Goal: Information Seeking & Learning: Find specific page/section

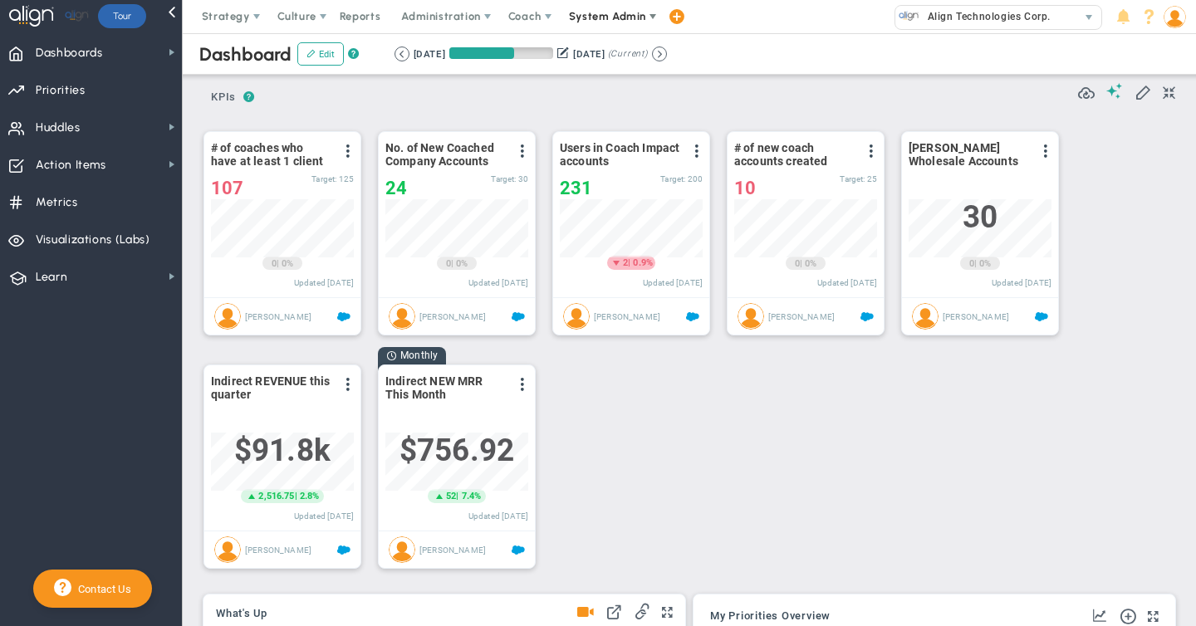
click at [581, 20] on span "System Admin" at bounding box center [607, 16] width 77 height 12
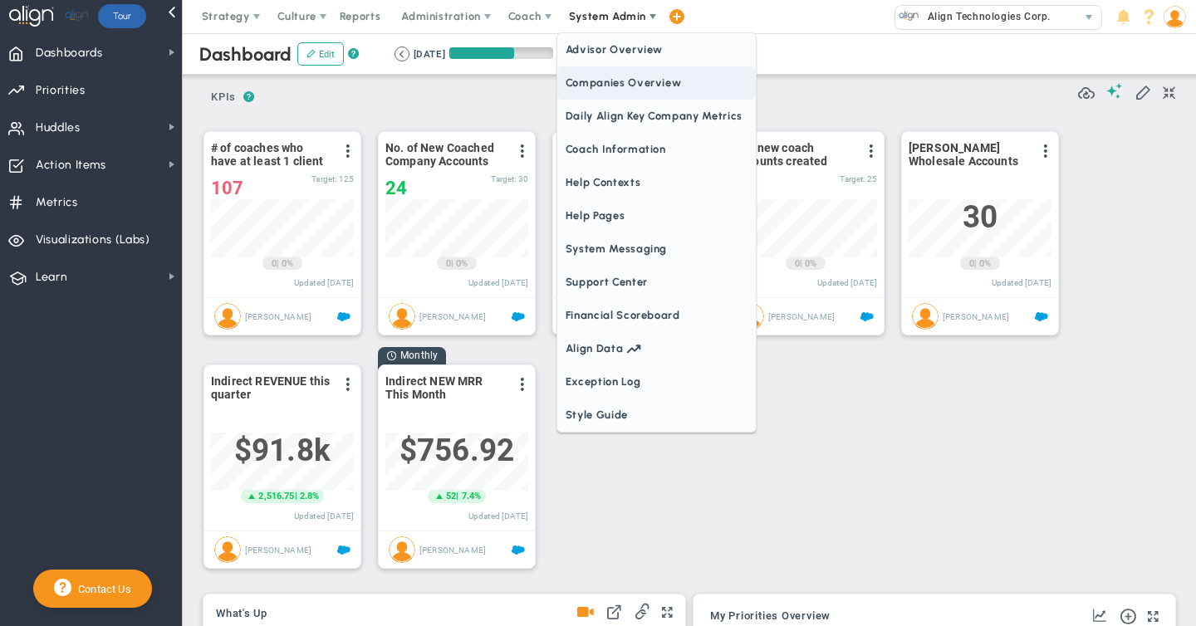
click at [577, 81] on span "Companies Overview" at bounding box center [656, 82] width 199 height 33
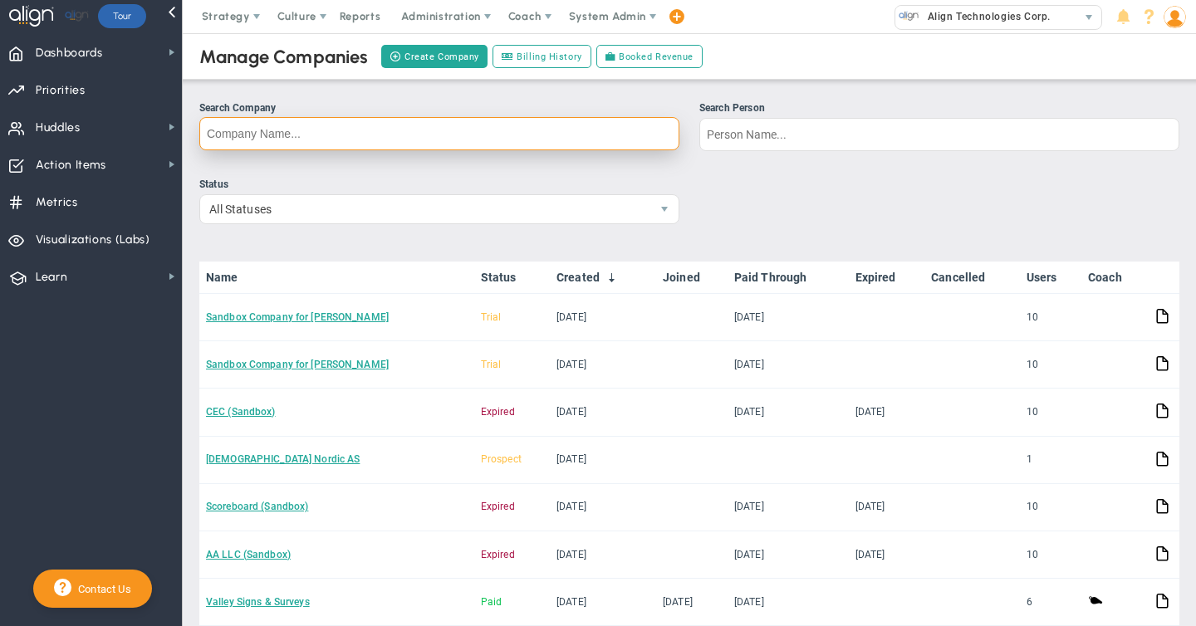
click at [268, 127] on input "Search Company" at bounding box center [439, 133] width 480 height 33
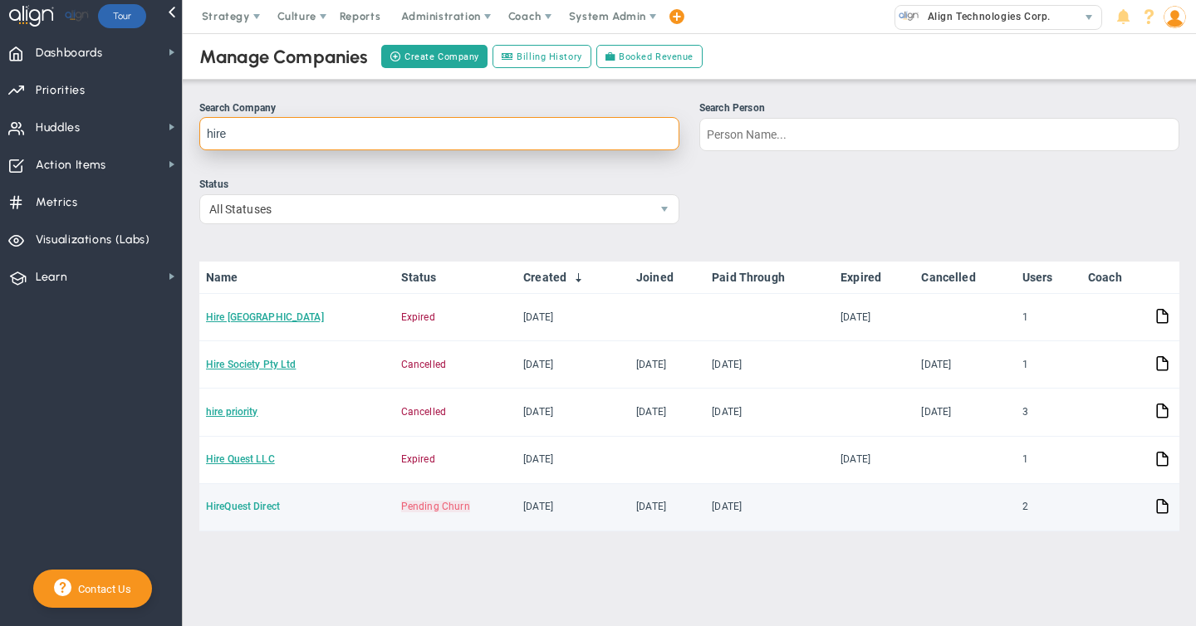
type input "hire"
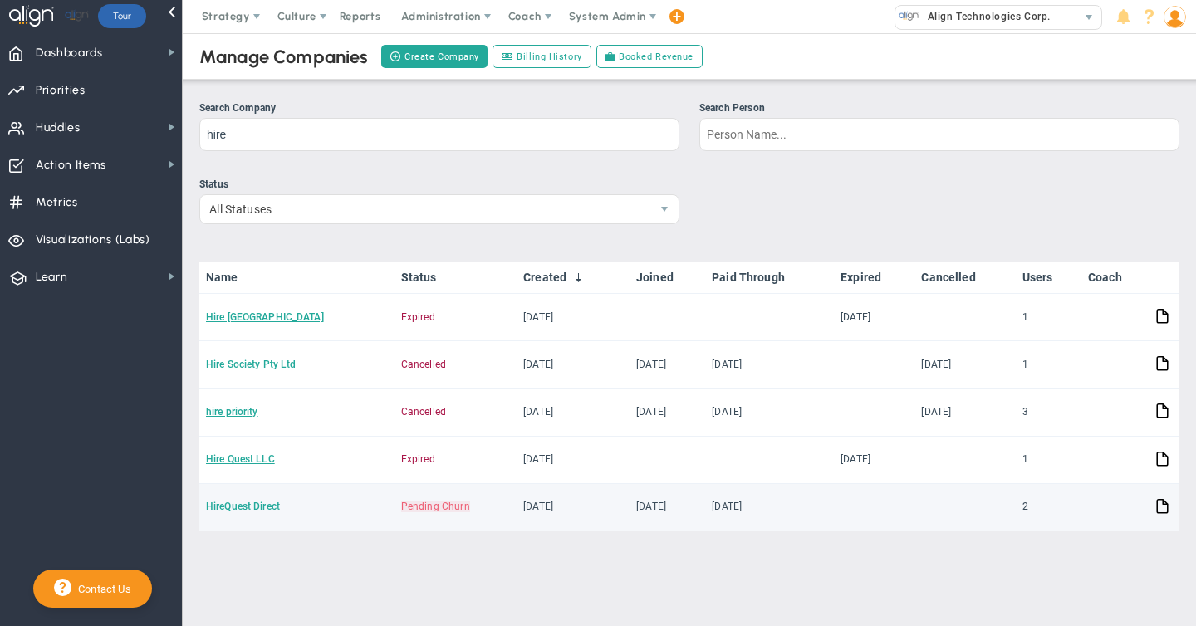
click at [233, 508] on link "HireQuest Direct" at bounding box center [243, 507] width 74 height 12
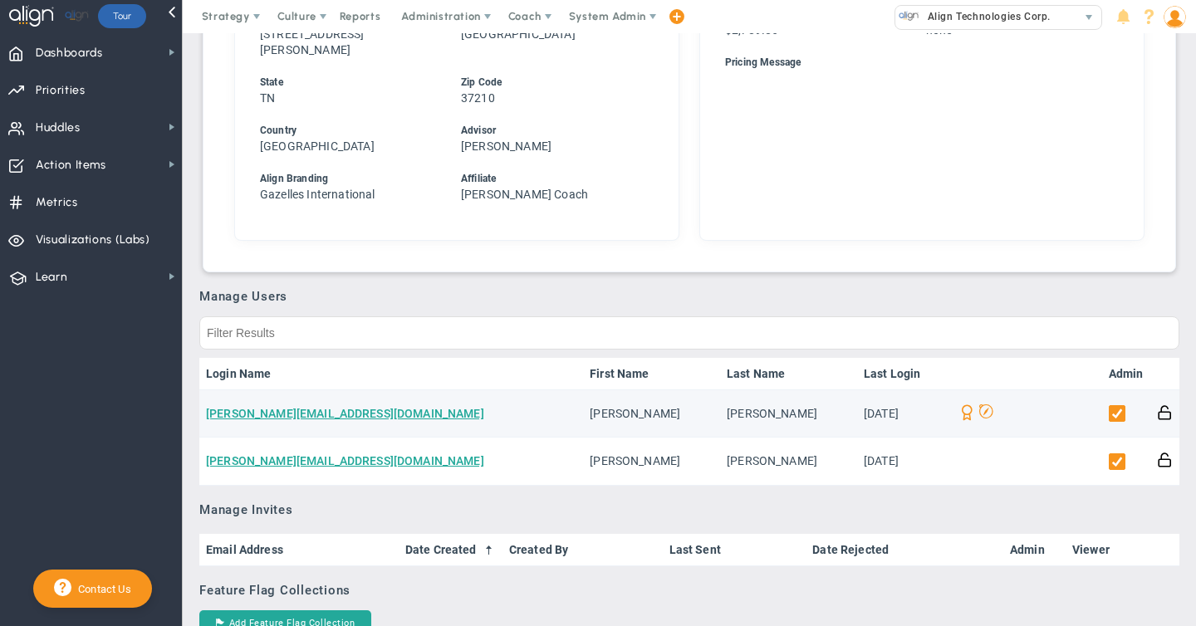
scroll to position [636, 0]
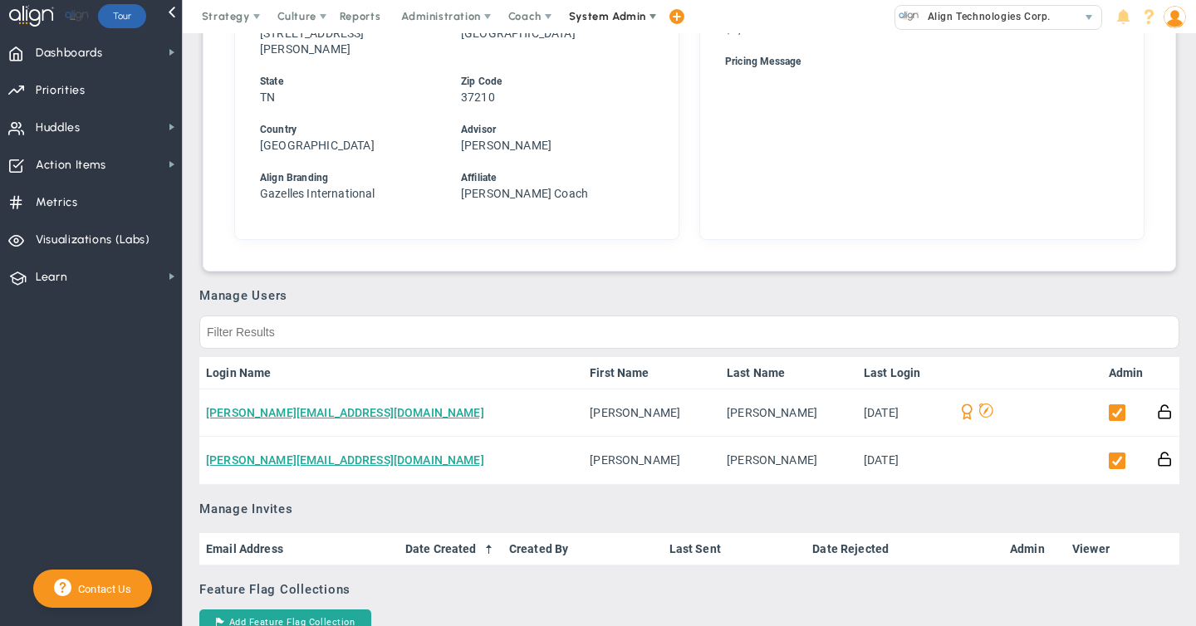
click at [609, 17] on span "System Admin" at bounding box center [607, 16] width 77 height 12
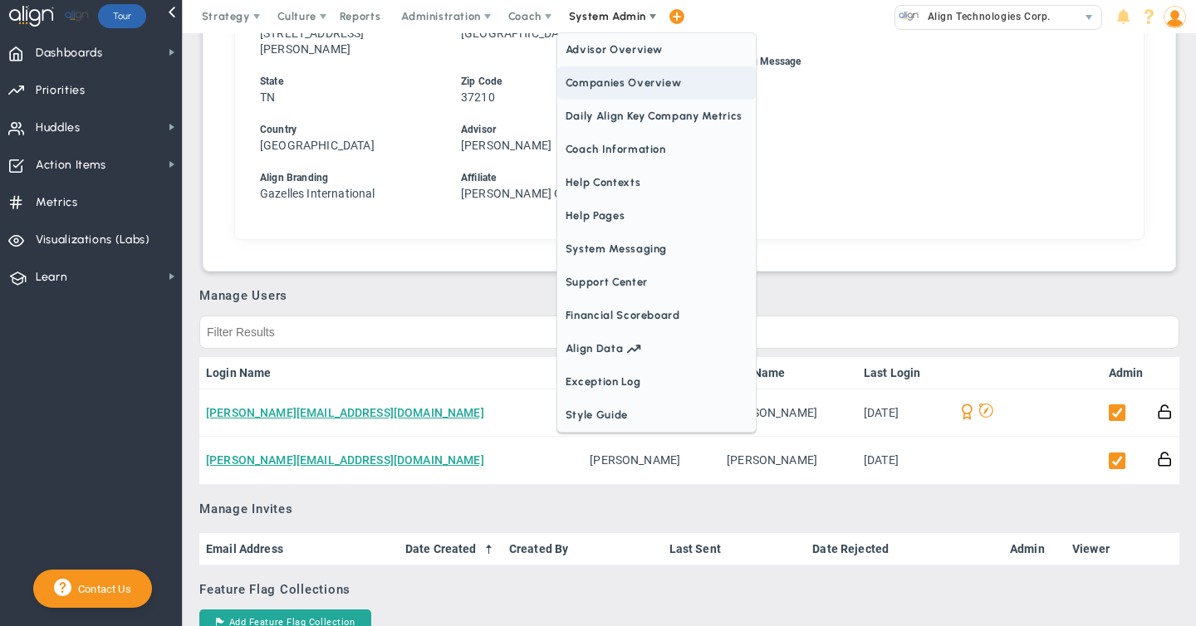
click at [594, 86] on span "Companies Overview" at bounding box center [656, 82] width 199 height 33
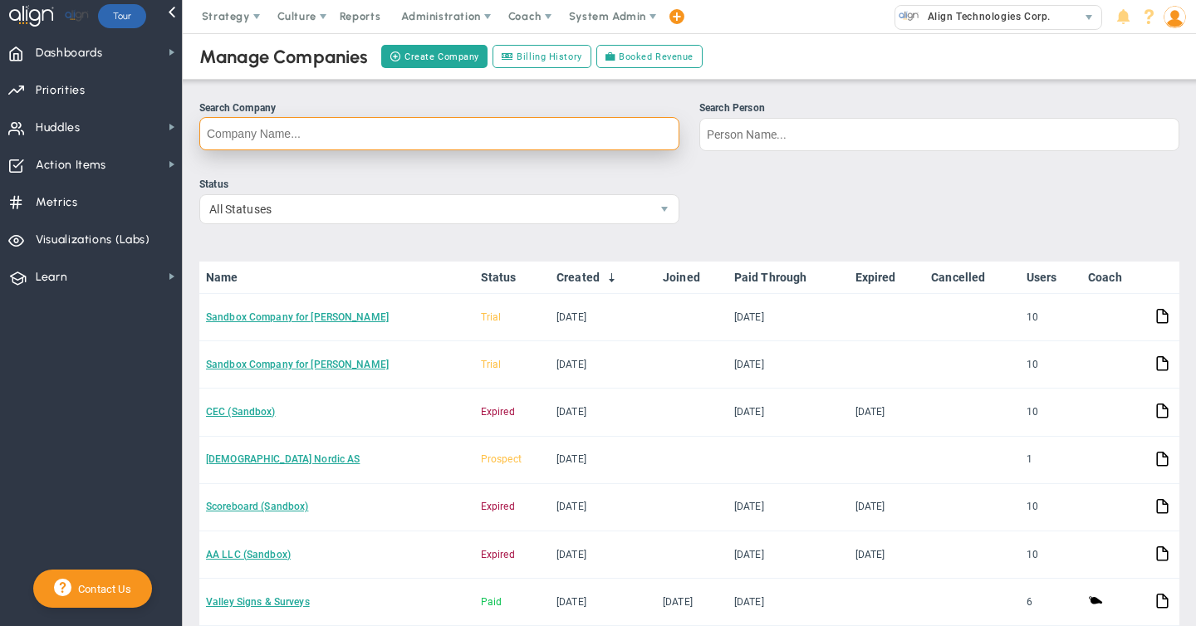
click at [268, 131] on input "Search Company" at bounding box center [439, 133] width 480 height 33
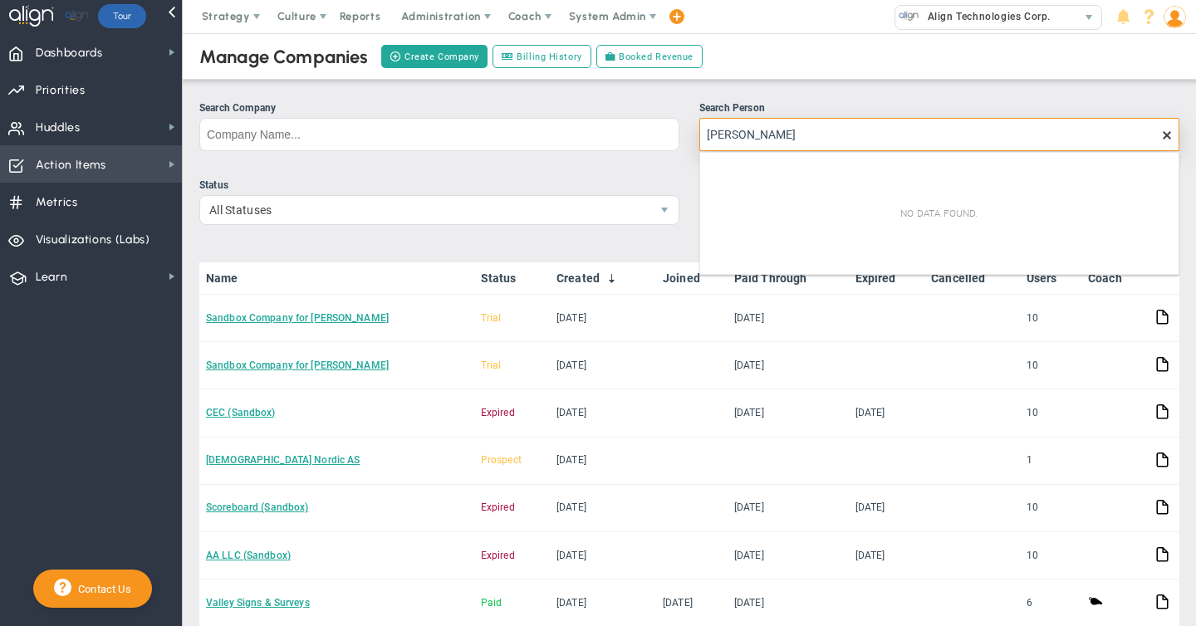
type input "[PERSON_NAME]"
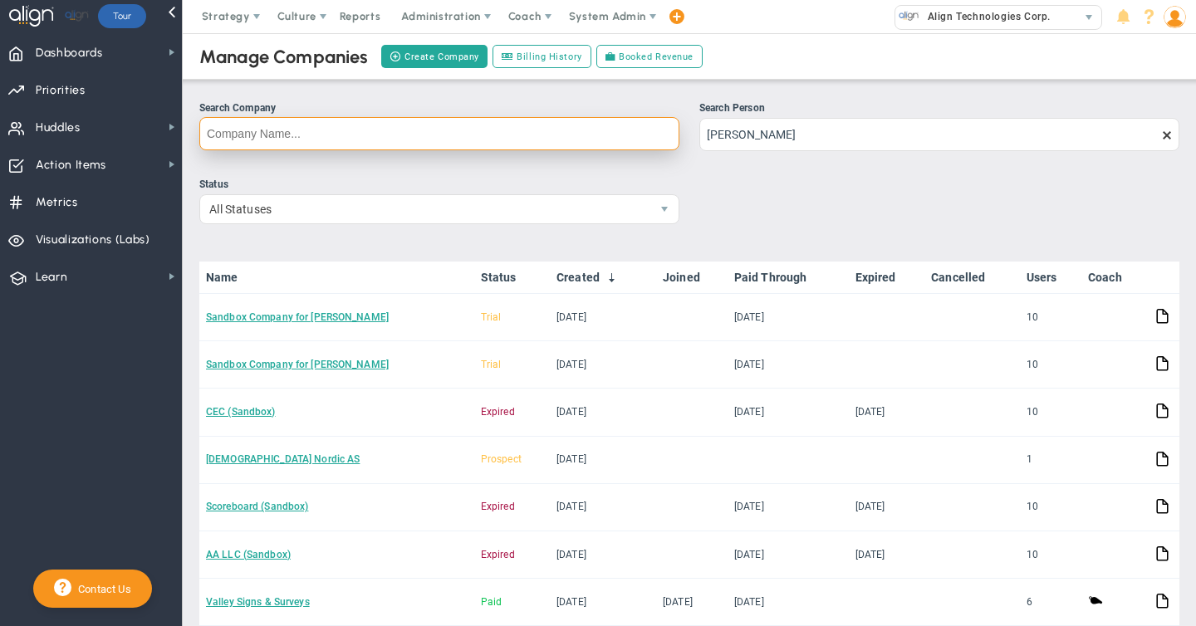
click at [253, 125] on input "Search Company" at bounding box center [439, 133] width 480 height 33
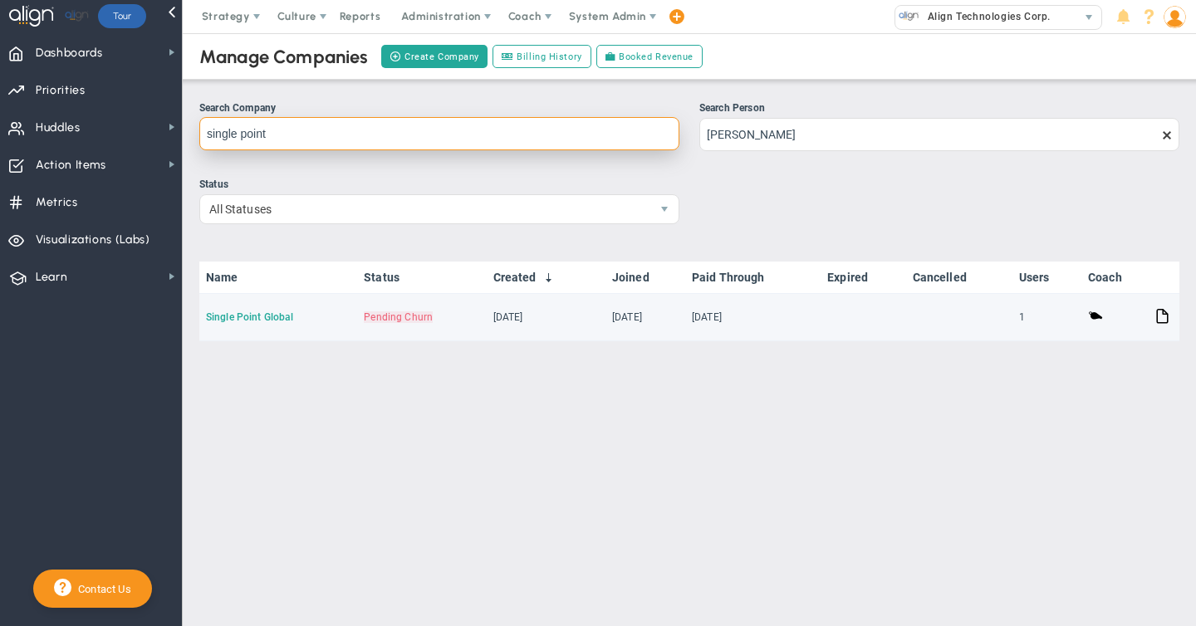
type input "single point"
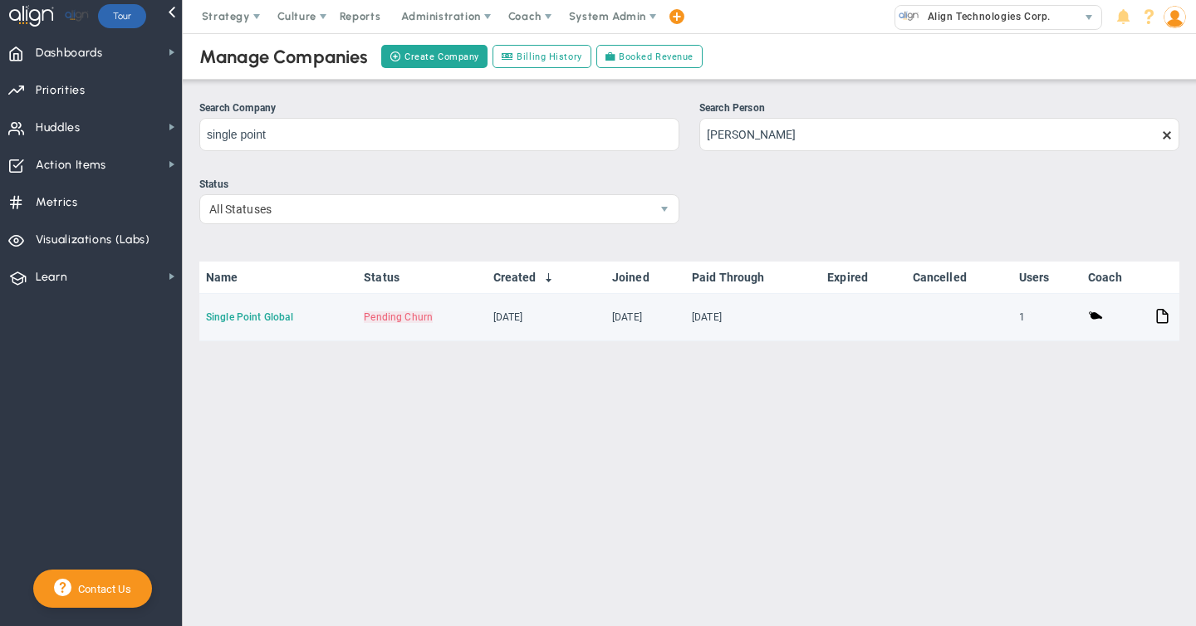
click at [234, 317] on link "Single Point Global" at bounding box center [249, 318] width 87 height 12
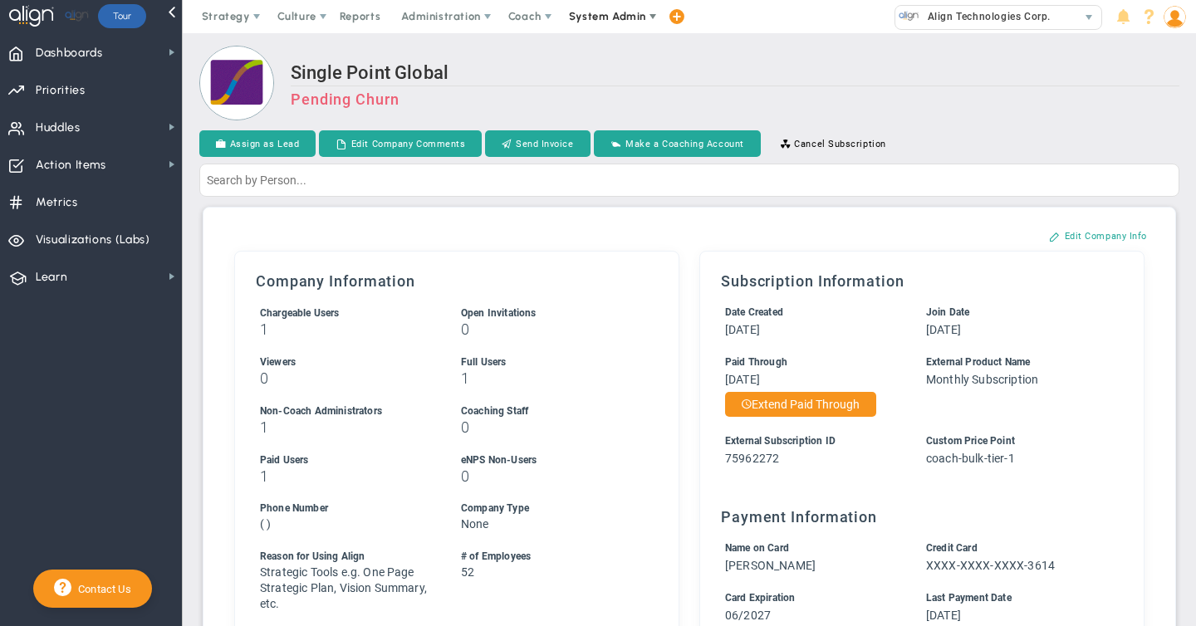
click at [606, 14] on span "System Admin" at bounding box center [607, 16] width 77 height 12
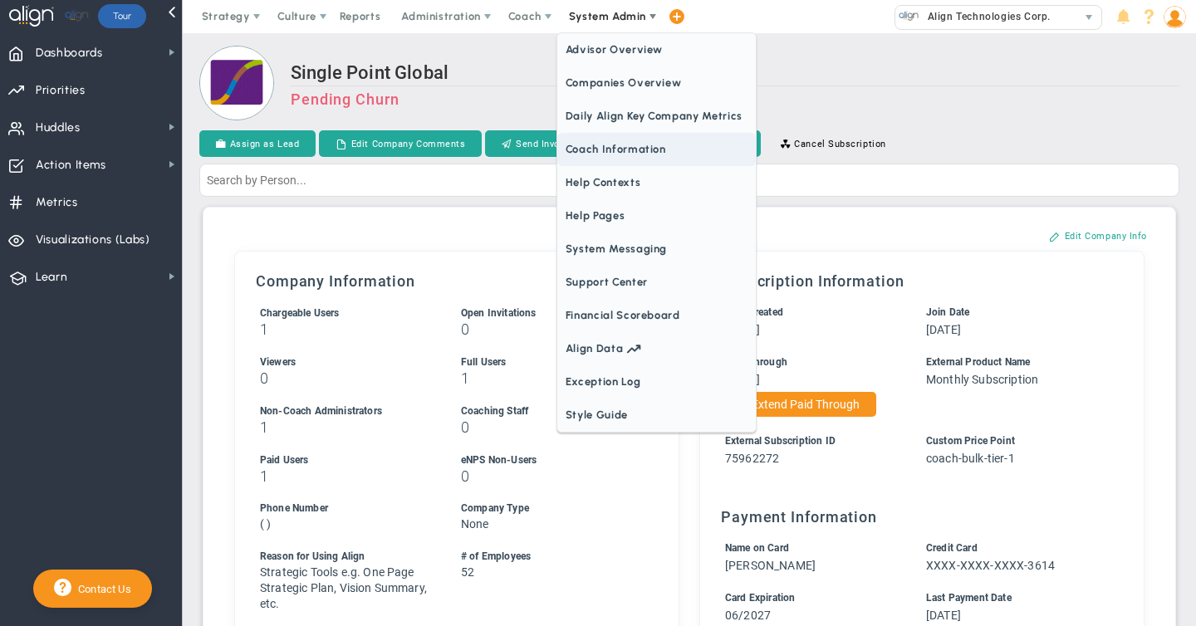
click at [576, 151] on span "Coach Information" at bounding box center [656, 149] width 199 height 33
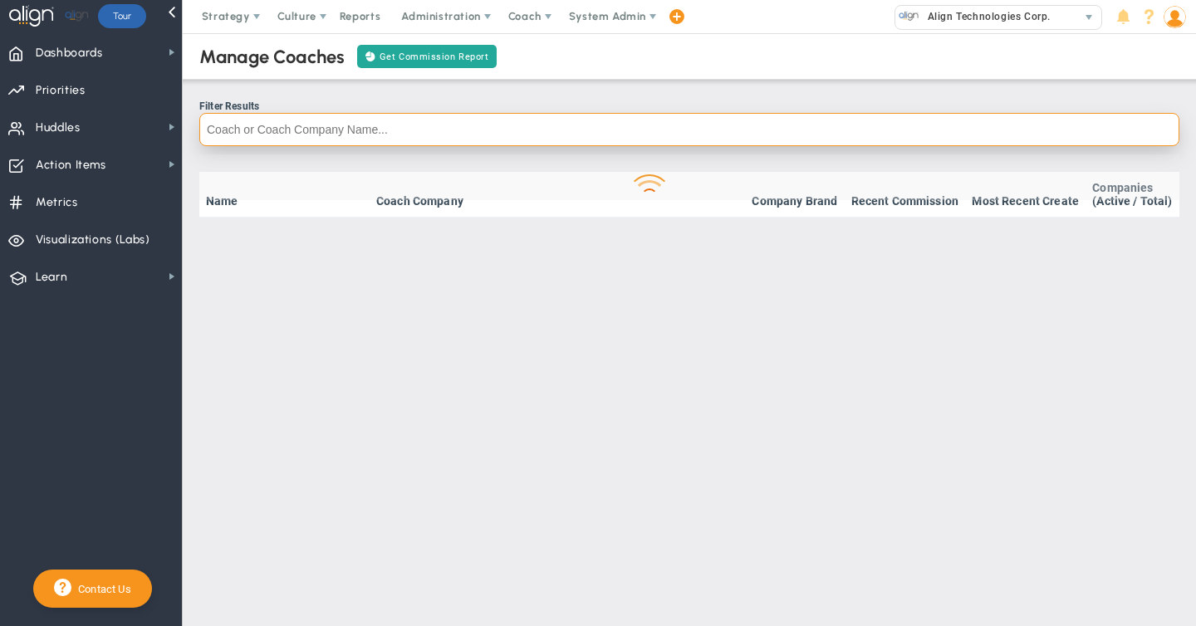
click at [299, 123] on input "text" at bounding box center [689, 129] width 980 height 33
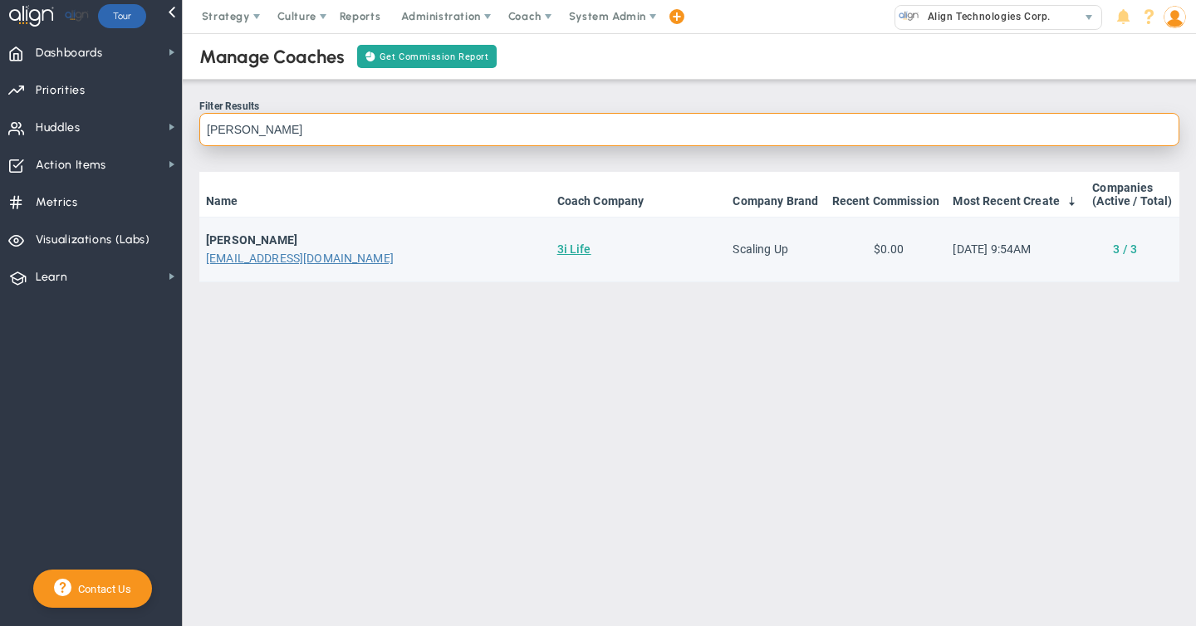
type input "[PERSON_NAME]"
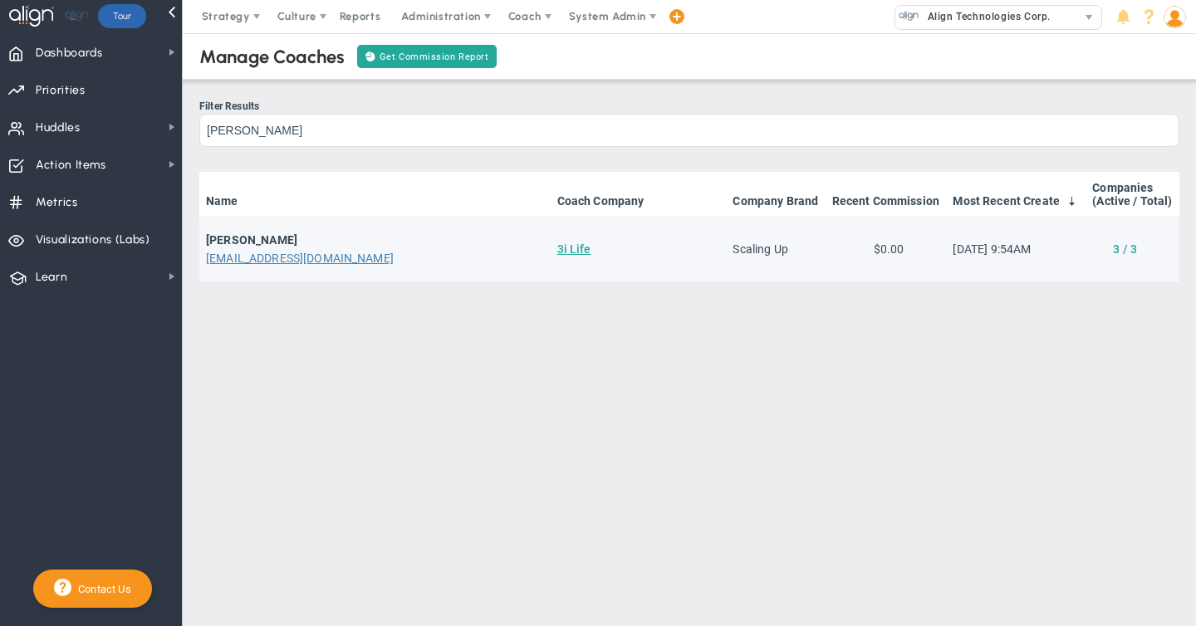
click at [1127, 250] on link "3 / 3" at bounding box center [1125, 249] width 24 height 13
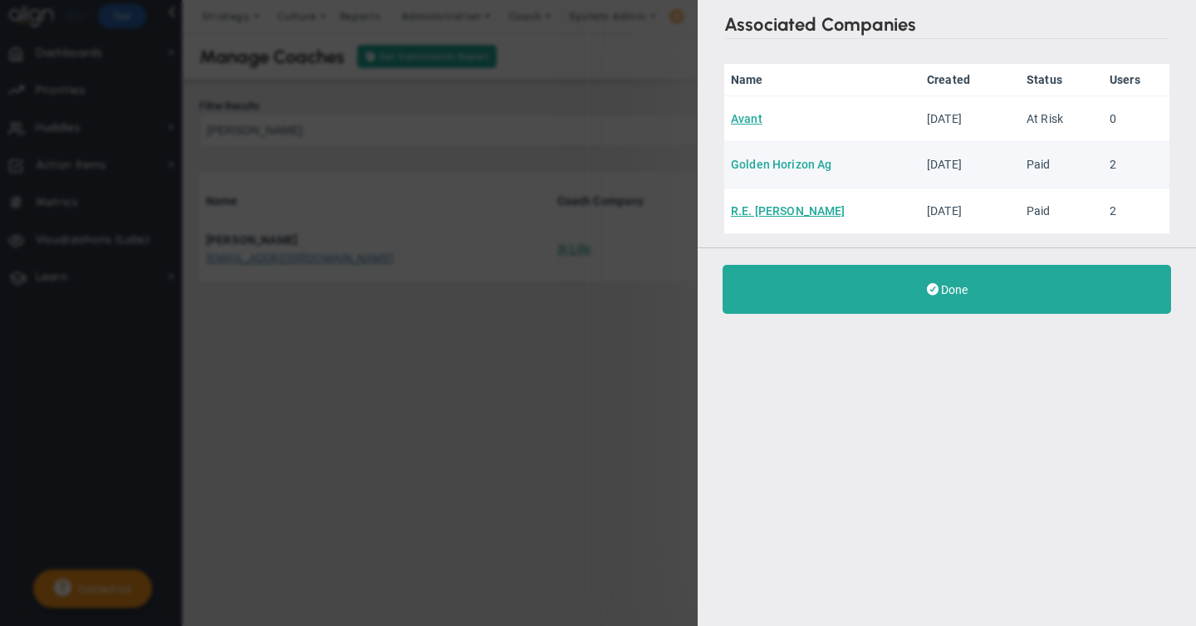
click at [778, 164] on link "Golden Horizon Ag" at bounding box center [781, 164] width 101 height 13
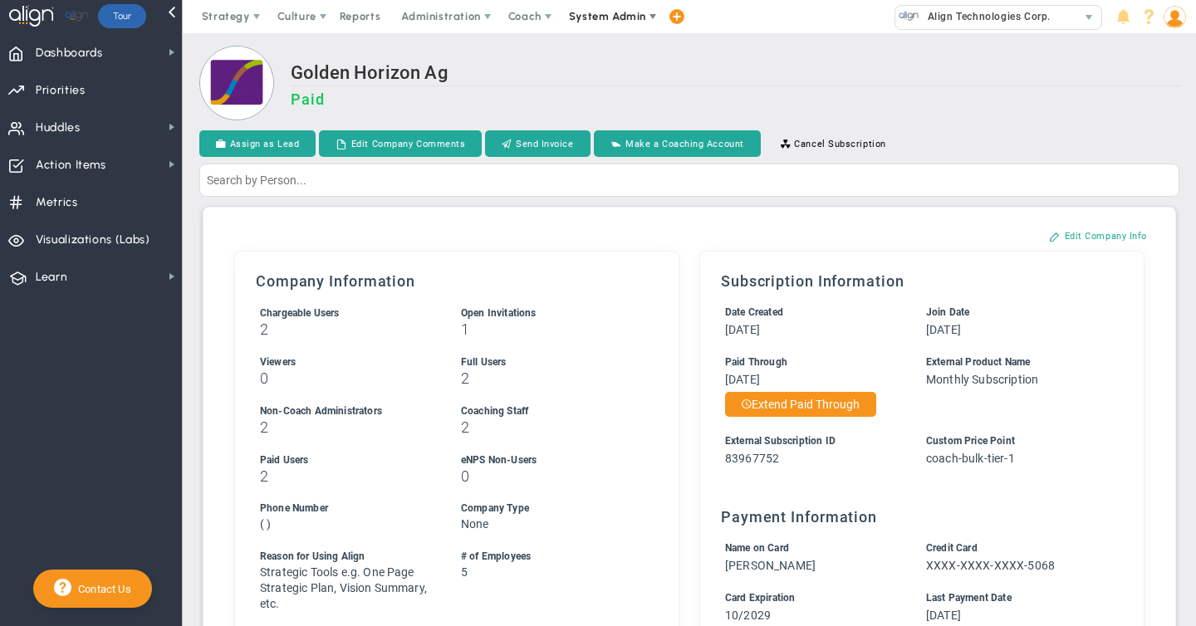
click at [605, 13] on span "System Admin" at bounding box center [607, 16] width 77 height 12
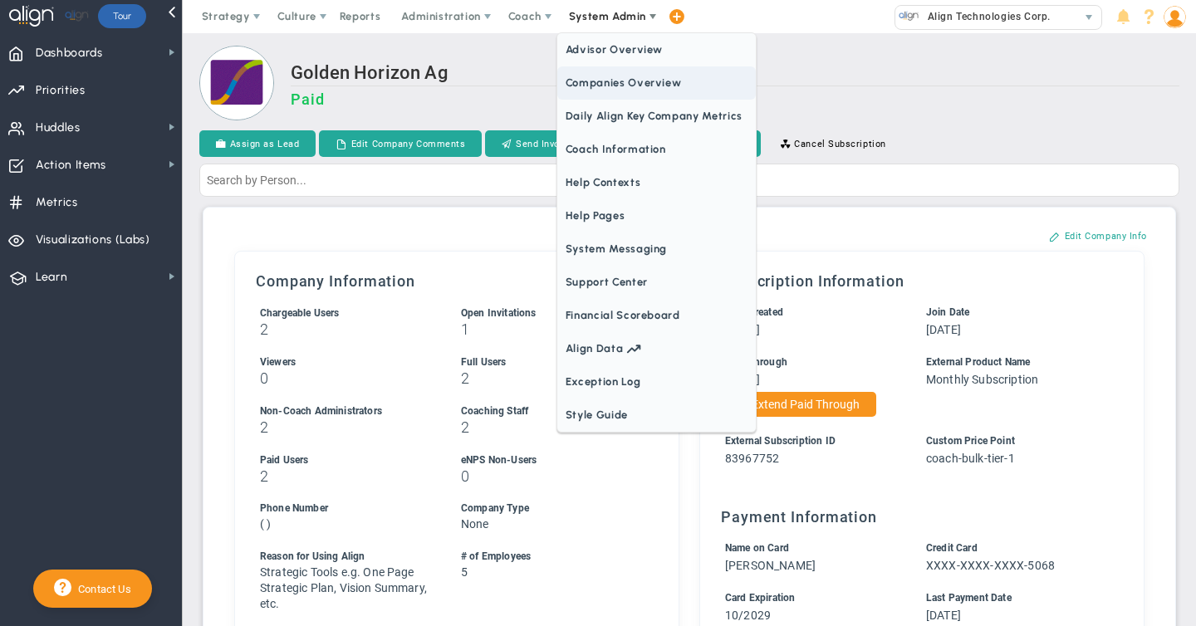
click at [599, 84] on span "Companies Overview" at bounding box center [656, 82] width 199 height 33
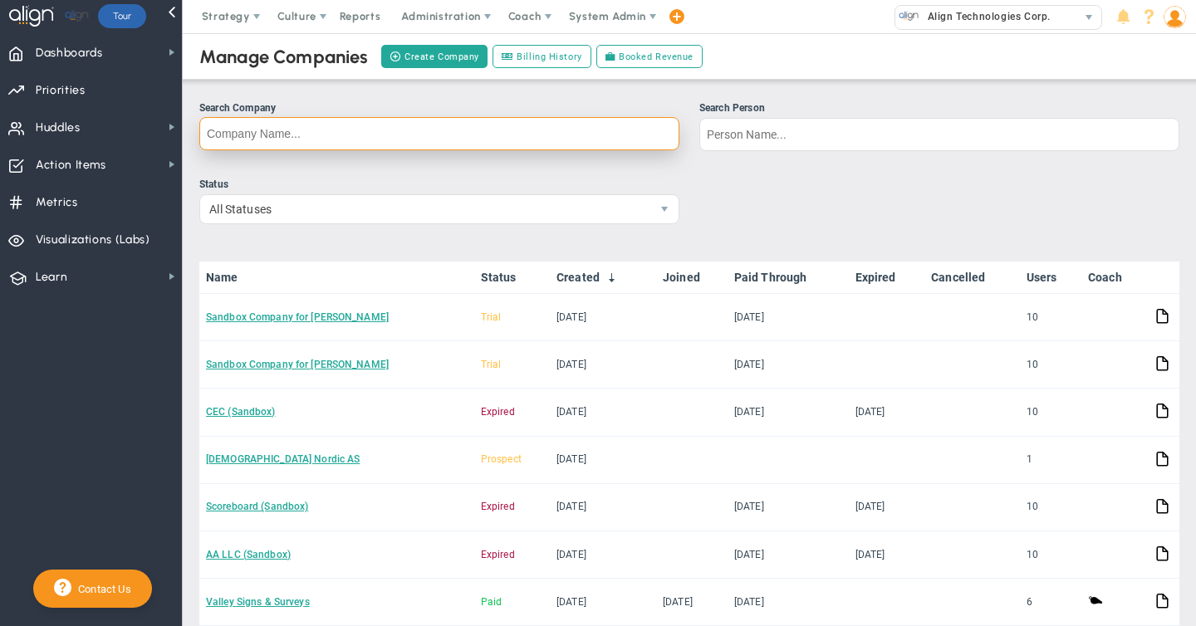
click at [273, 141] on input "Search Company" at bounding box center [439, 133] width 480 height 33
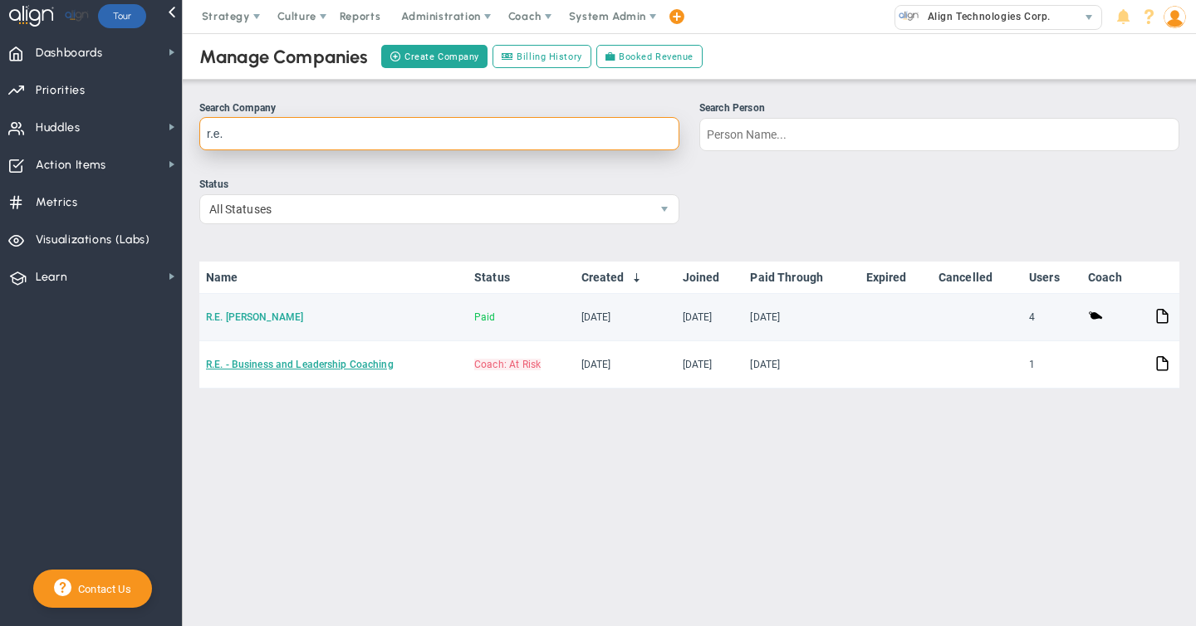
type input "r.e."
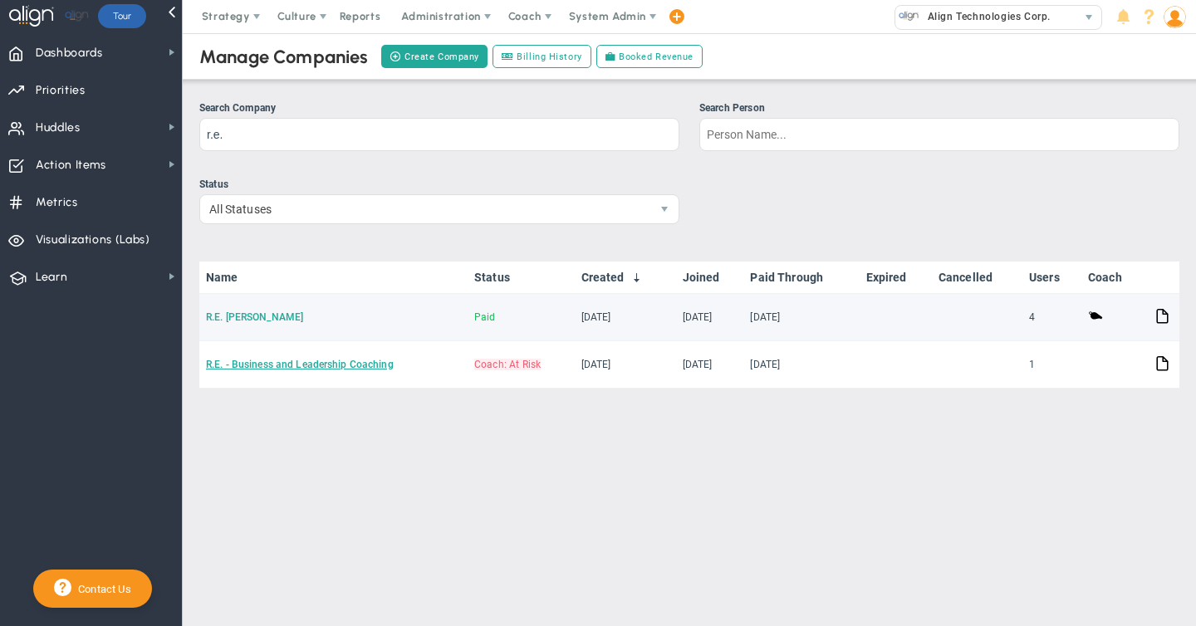
click at [238, 315] on link "R.E. [PERSON_NAME]" at bounding box center [254, 318] width 97 height 12
